Goal: Find specific page/section: Find specific page/section

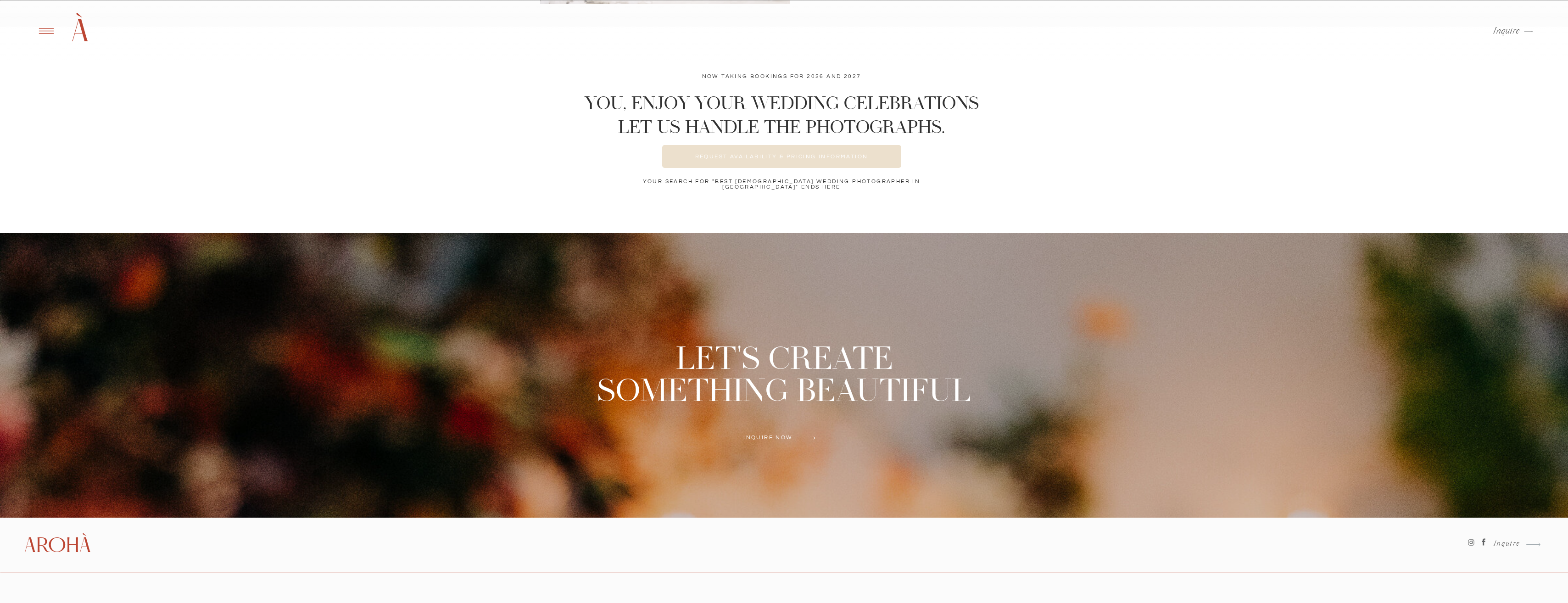
scroll to position [3650, 0]
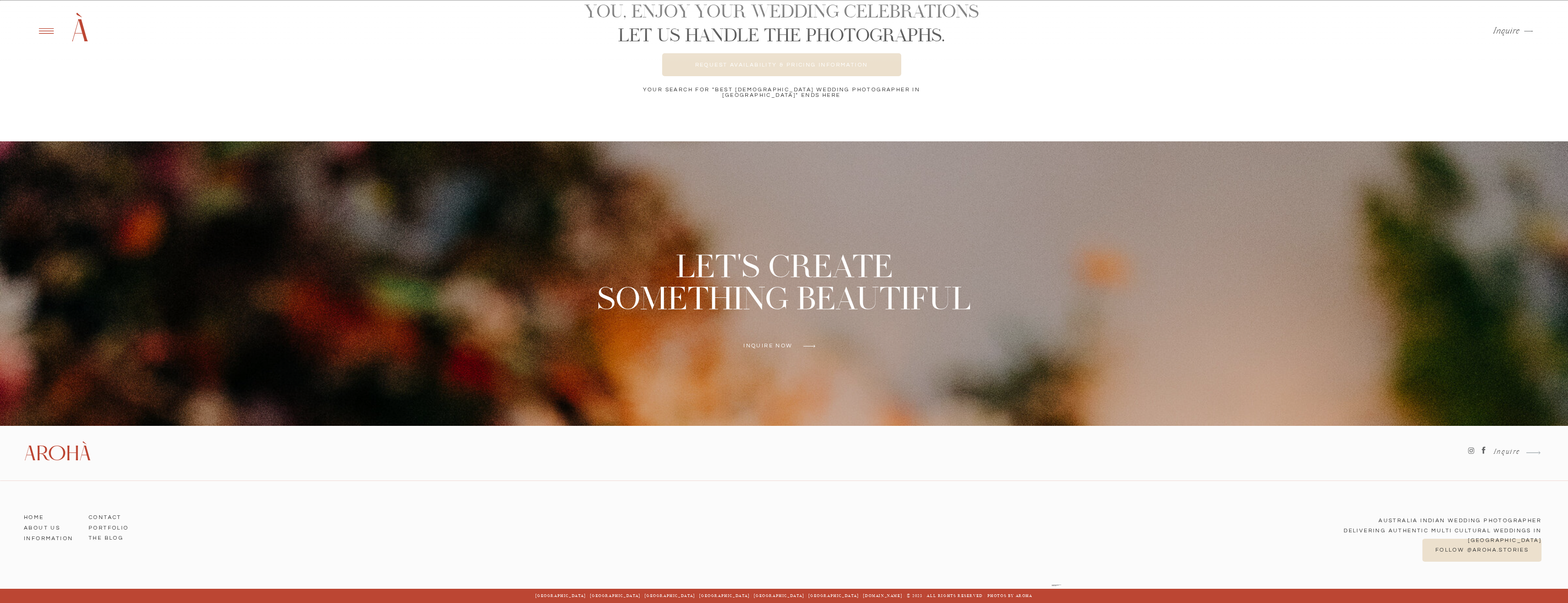
click at [40, 525] on h3 "ABOUT US" at bounding box center [50, 526] width 52 height 9
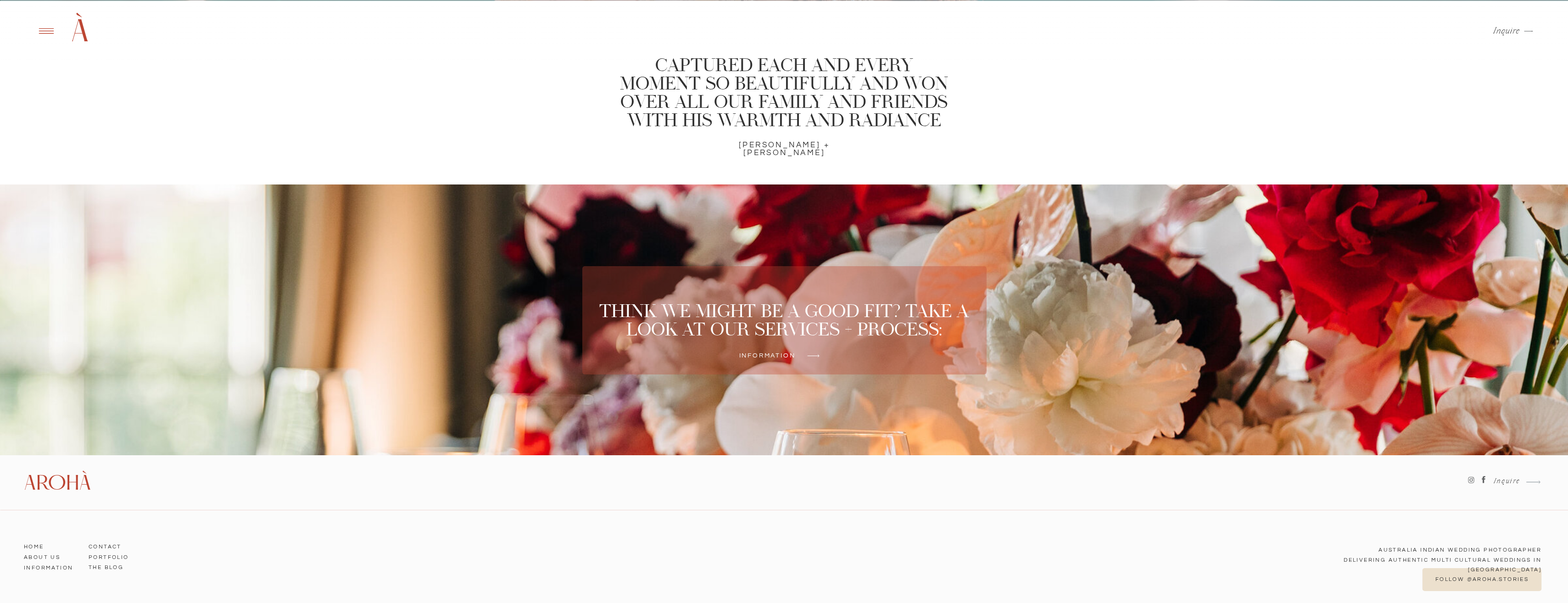
scroll to position [2701, 0]
